Goal: Information Seeking & Learning: Learn about a topic

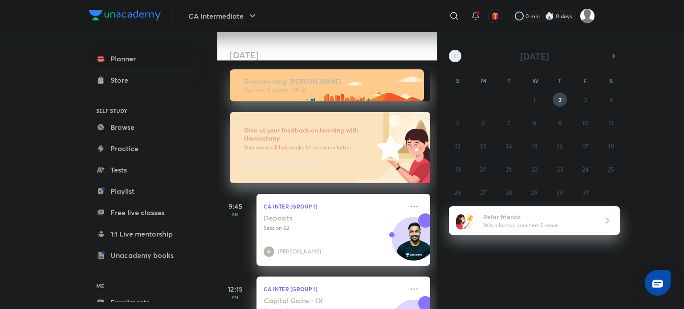
click at [460, 55] on button "button" at bounding box center [455, 56] width 12 height 12
click at [450, 54] on button "button" at bounding box center [455, 56] width 12 height 12
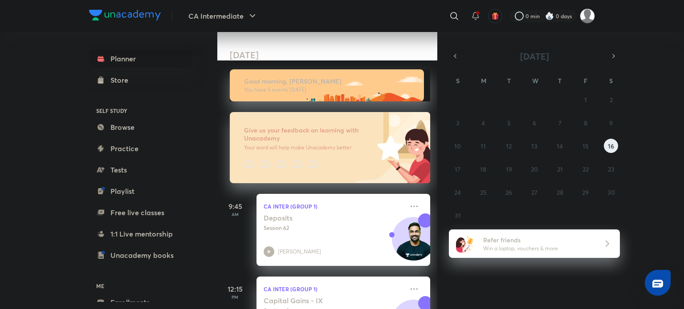
click at [610, 146] on abbr "16" at bounding box center [611, 146] width 6 height 8
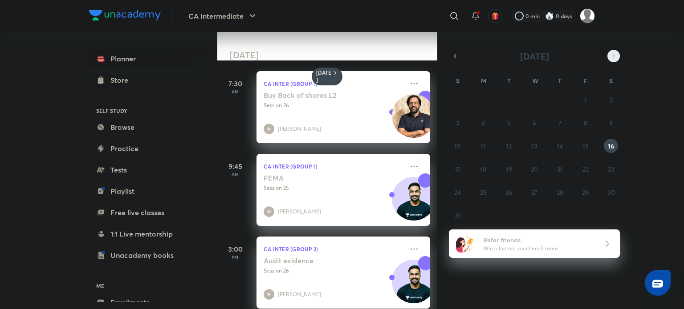
click at [613, 57] on icon "button" at bounding box center [613, 56] width 7 height 8
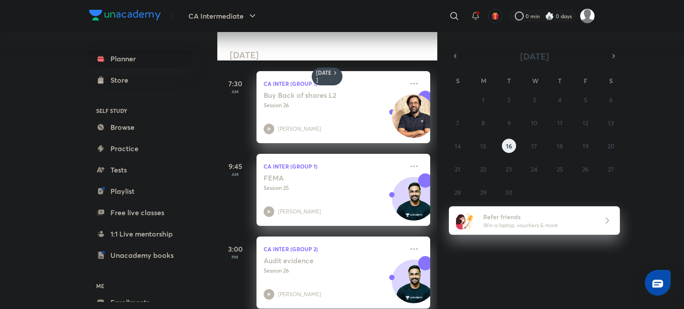
click at [512, 141] on button "16" at bounding box center [509, 146] width 14 height 14
click at [456, 55] on icon "button" at bounding box center [454, 56] width 7 height 8
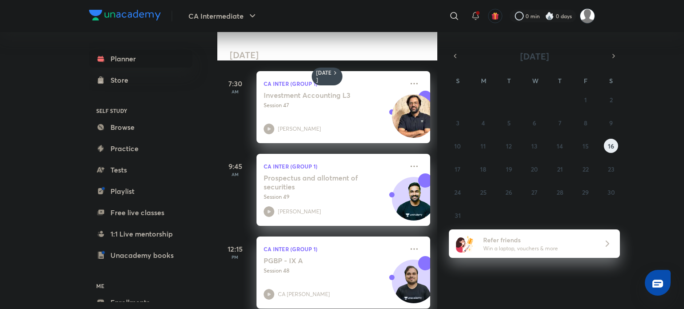
click at [610, 146] on abbr "16" at bounding box center [611, 146] width 6 height 8
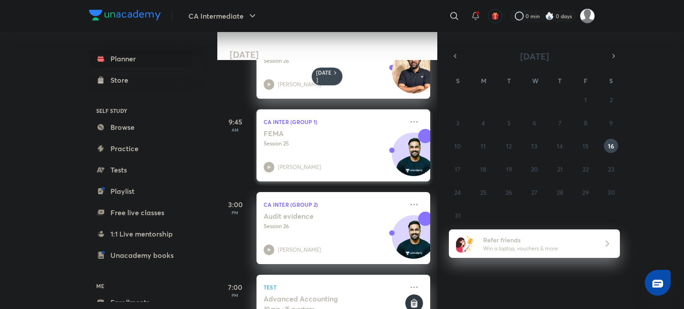
scroll to position [61, 0]
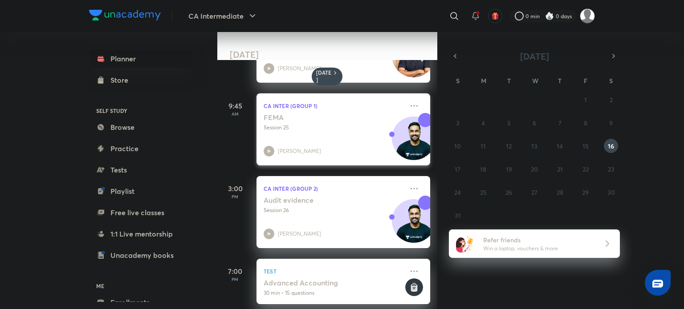
click at [325, 112] on div "CA Inter (Group 1) FEMA Session 25 [PERSON_NAME]" at bounding box center [343, 130] width 174 height 72
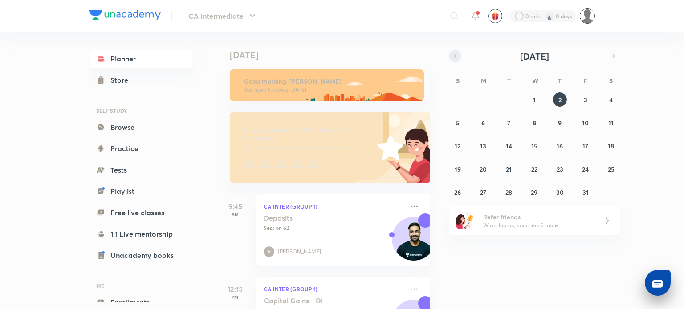
click at [450, 57] on button "button" at bounding box center [455, 56] width 12 height 12
click at [607, 150] on button "16" at bounding box center [611, 146] width 14 height 14
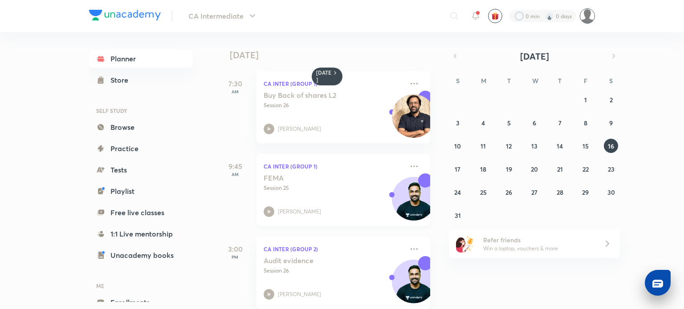
click at [348, 186] on p "Session 25" at bounding box center [334, 188] width 140 height 8
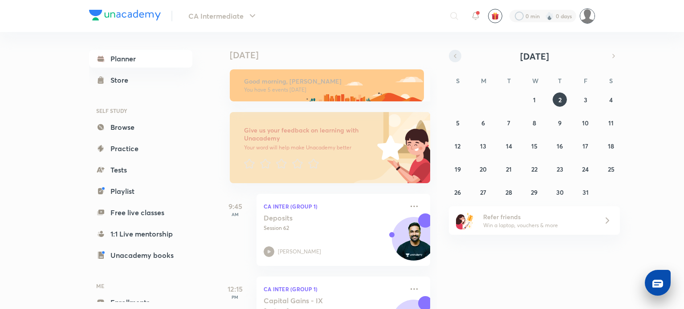
click at [451, 52] on icon "button" at bounding box center [454, 56] width 7 height 8
click at [588, 147] on button "15" at bounding box center [585, 146] width 14 height 14
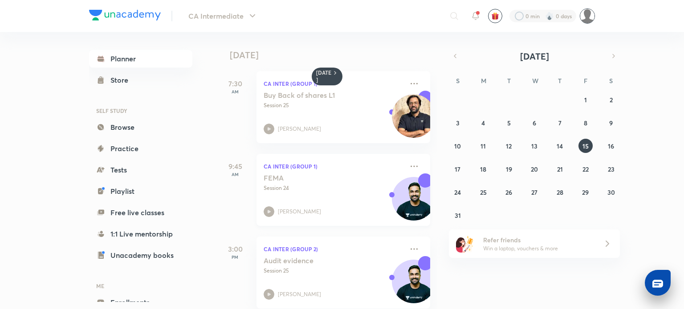
click at [319, 195] on div "FEMA Session 24 Shantam Gupta" at bounding box center [334, 196] width 140 height 44
